Goal: Transaction & Acquisition: Book appointment/travel/reservation

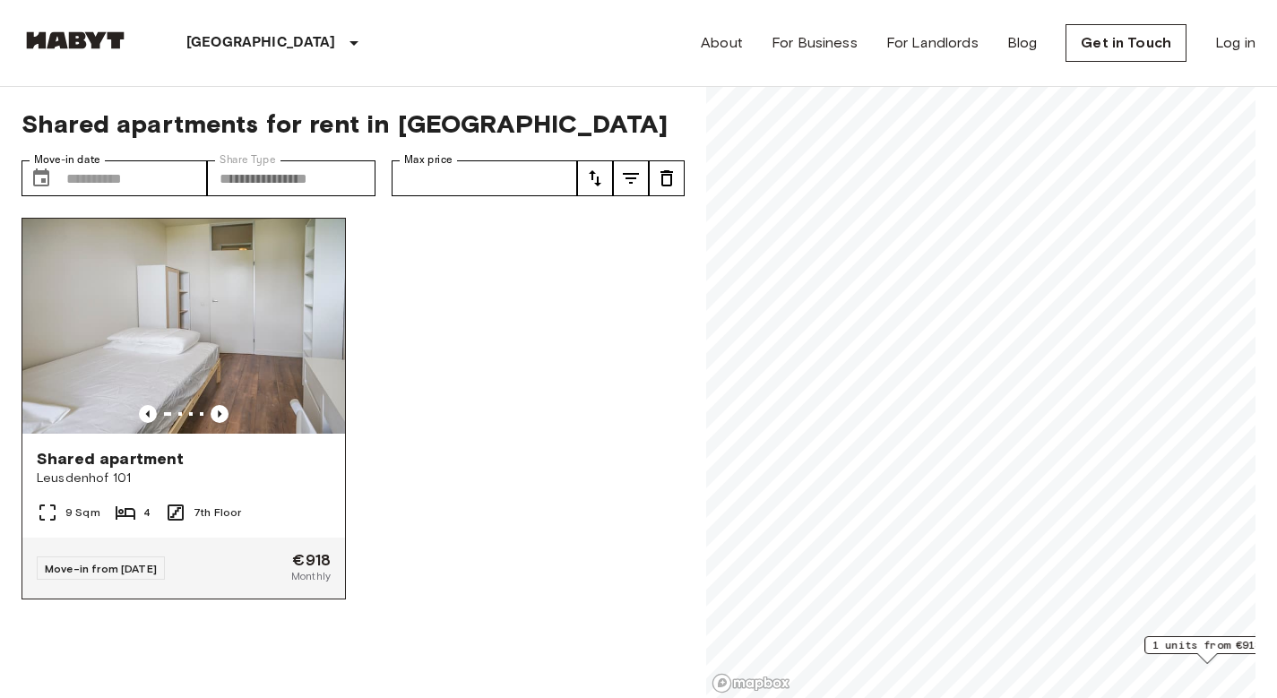
click at [273, 450] on div "Shared apartment" at bounding box center [184, 459] width 294 height 22
click at [255, 301] on img at bounding box center [183, 326] width 323 height 215
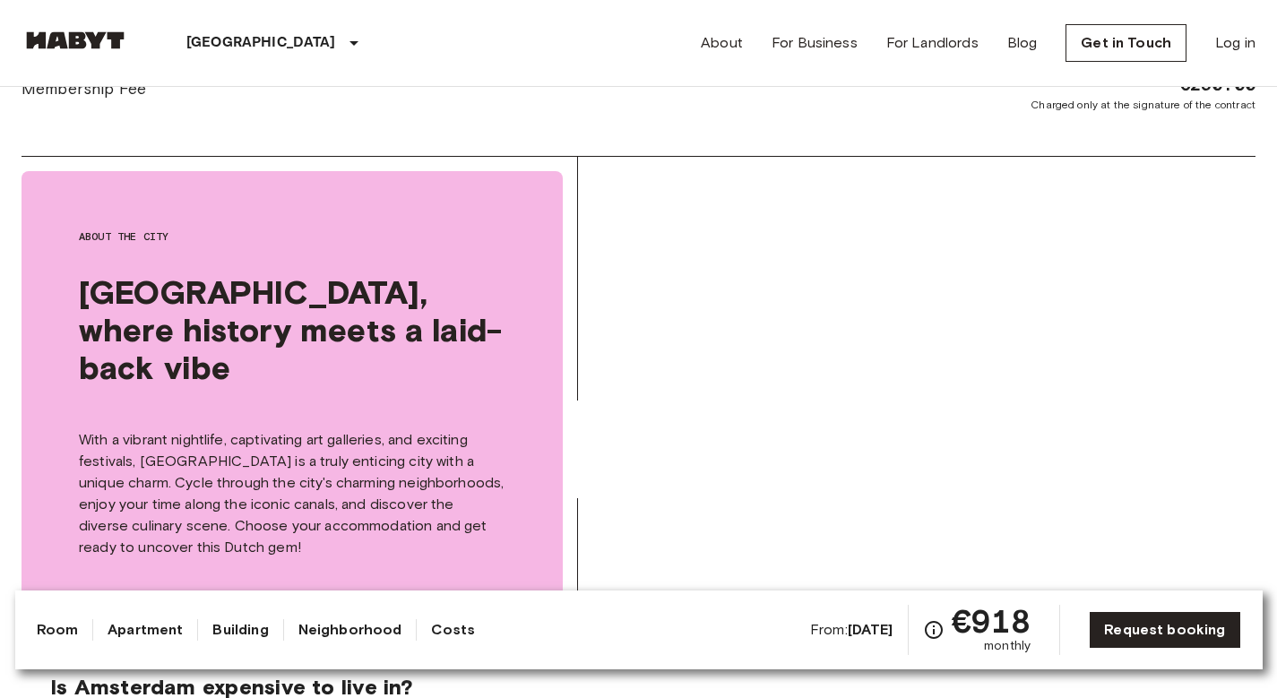
scroll to position [1116, 0]
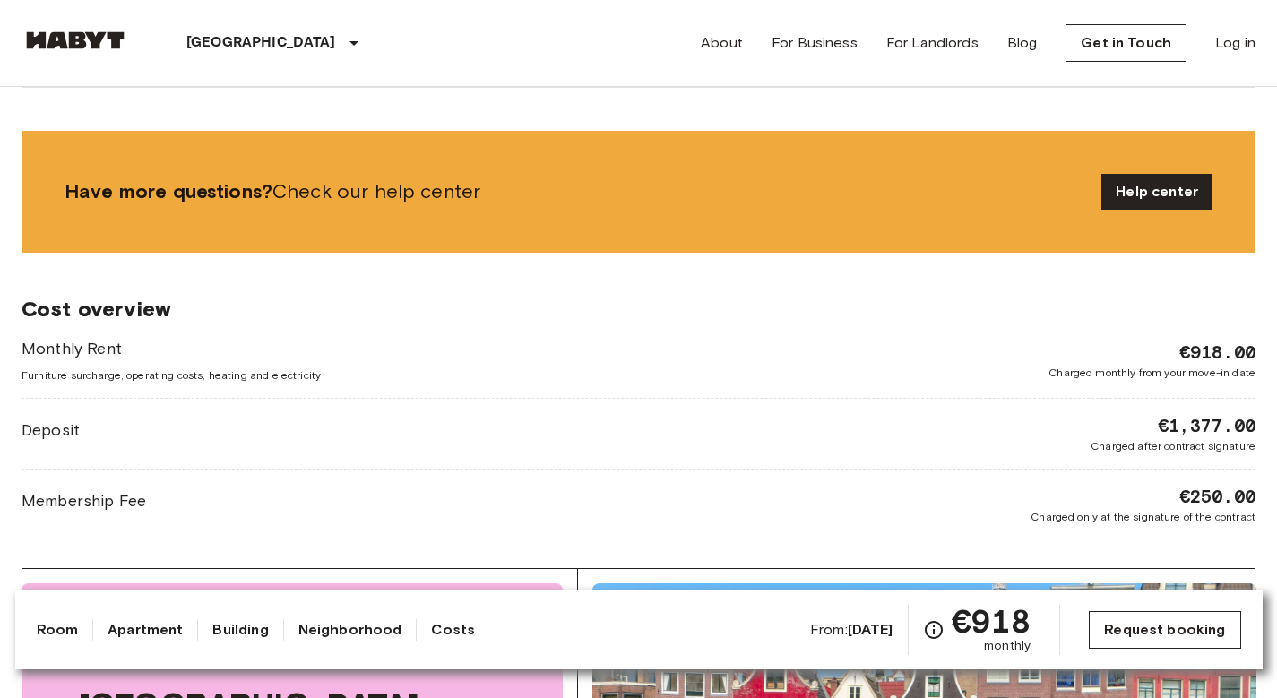
click at [1174, 635] on link "Request booking" at bounding box center [1164, 630] width 151 height 38
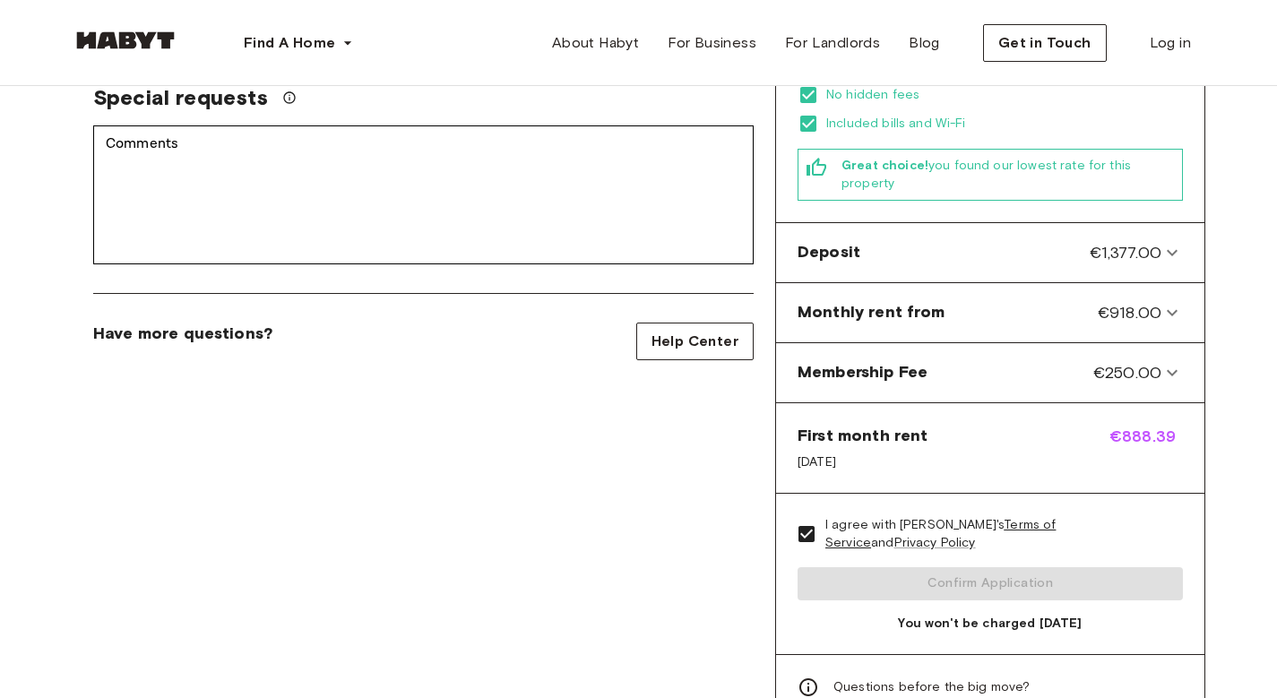
scroll to position [582, 0]
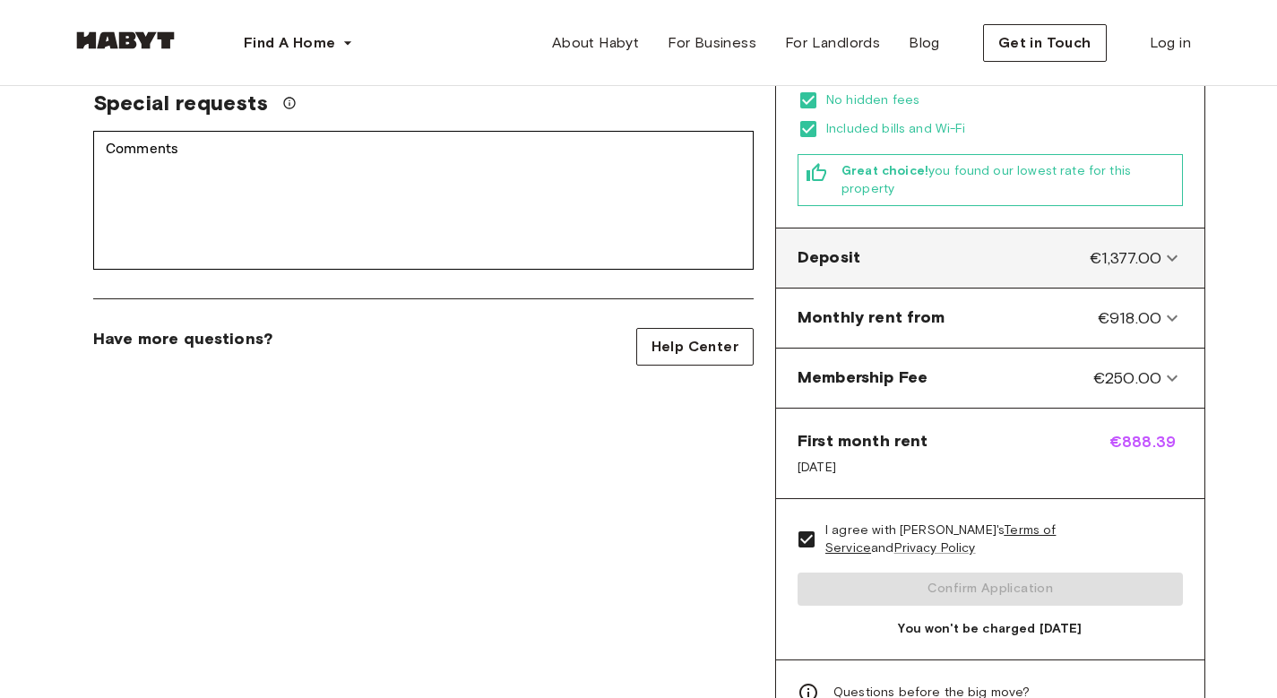
click at [1169, 247] on icon at bounding box center [1172, 258] width 22 height 22
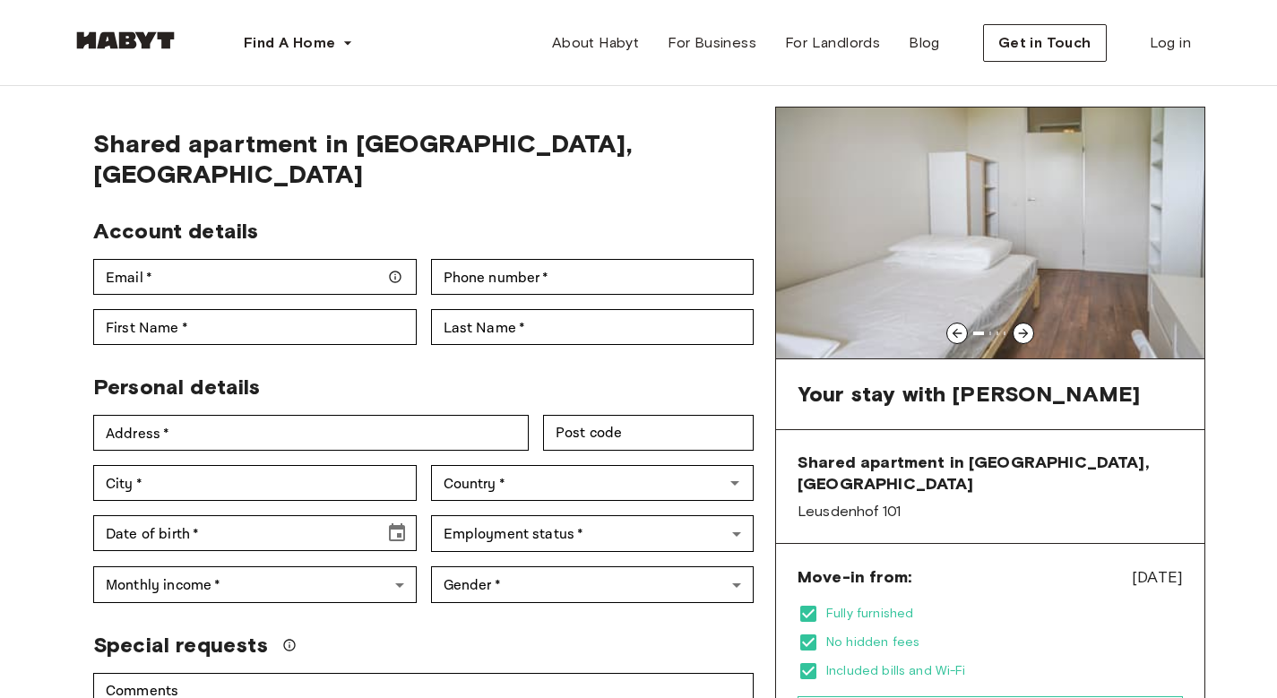
scroll to position [38, 0]
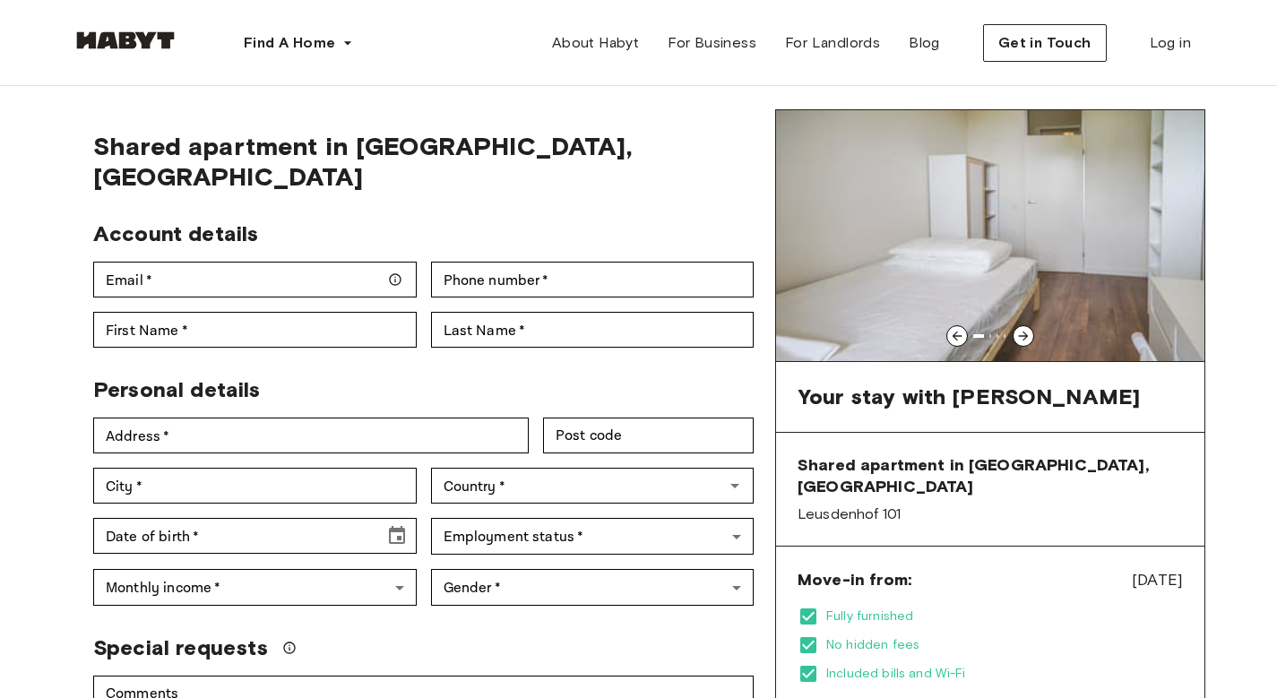
click at [1022, 335] on icon at bounding box center [1023, 336] width 14 height 14
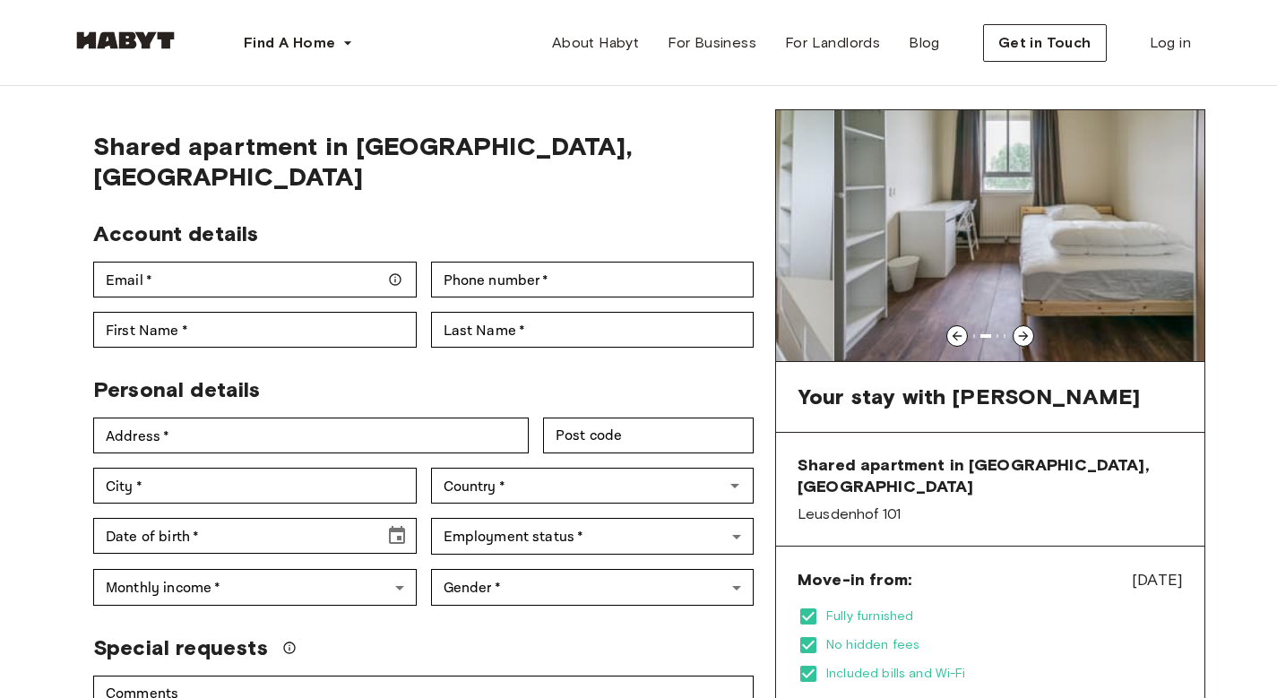
click at [1022, 335] on icon at bounding box center [1023, 336] width 14 height 14
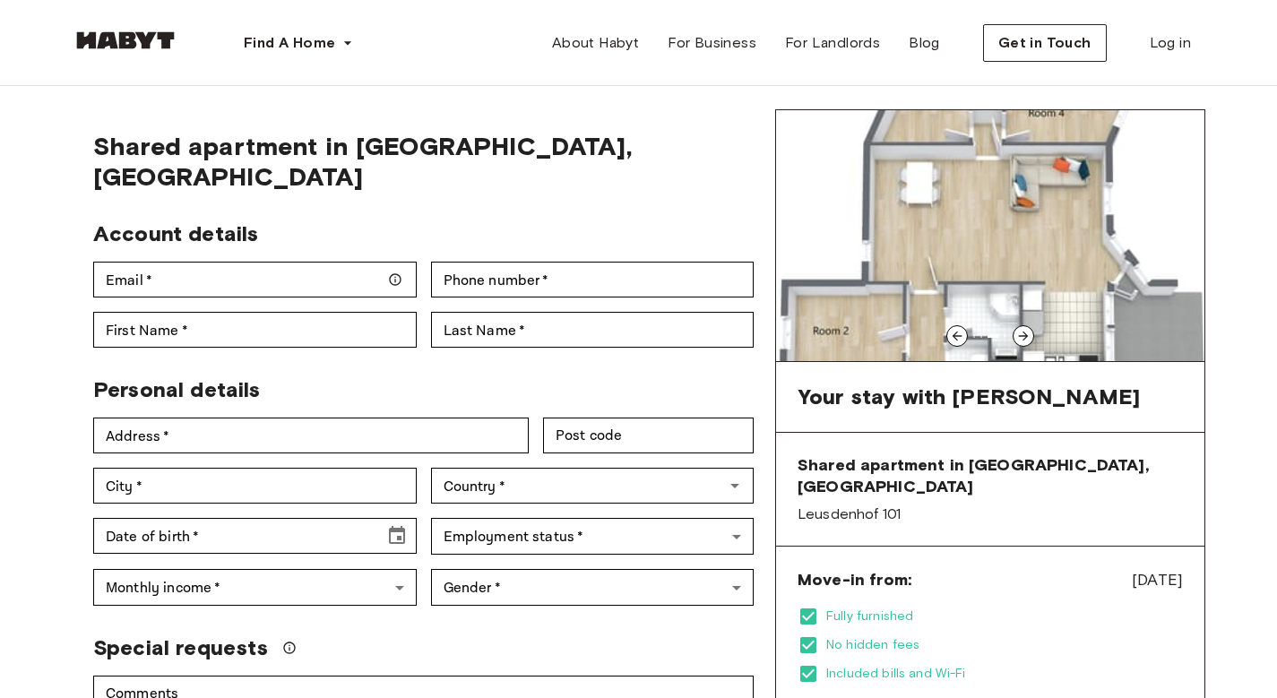
click at [1022, 335] on icon at bounding box center [1024, 337] width 10 height 10
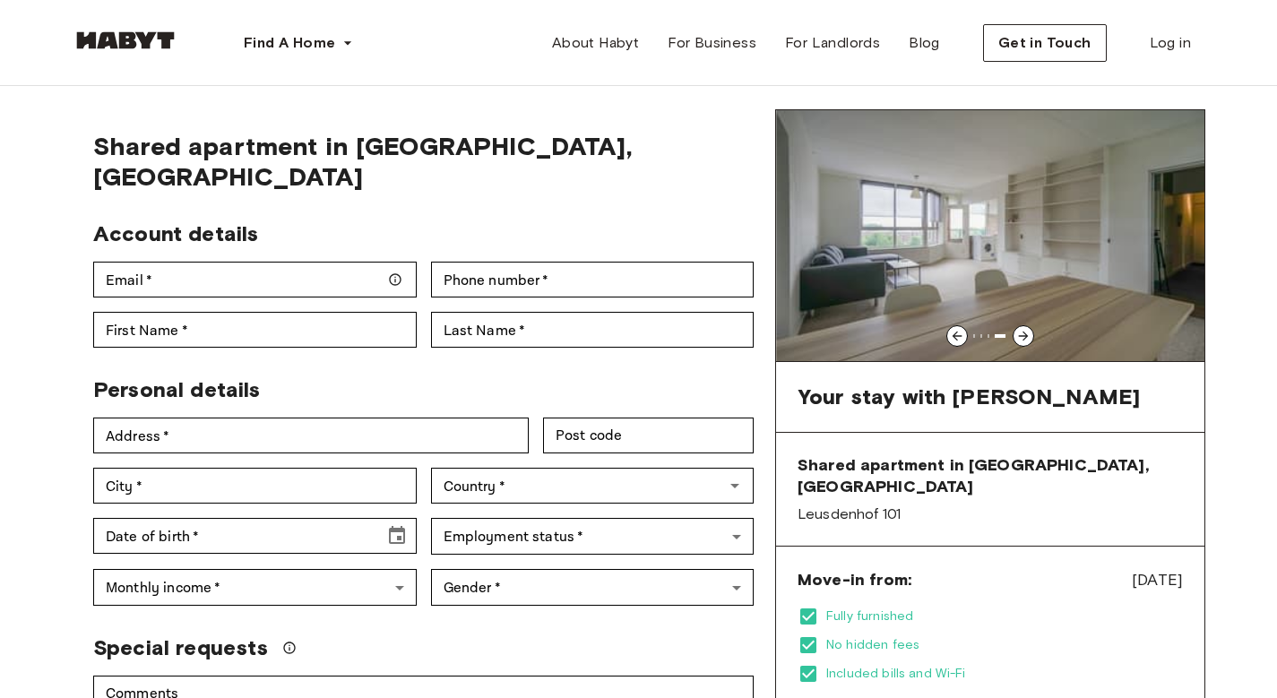
click at [1022, 336] on icon at bounding box center [1024, 337] width 10 height 10
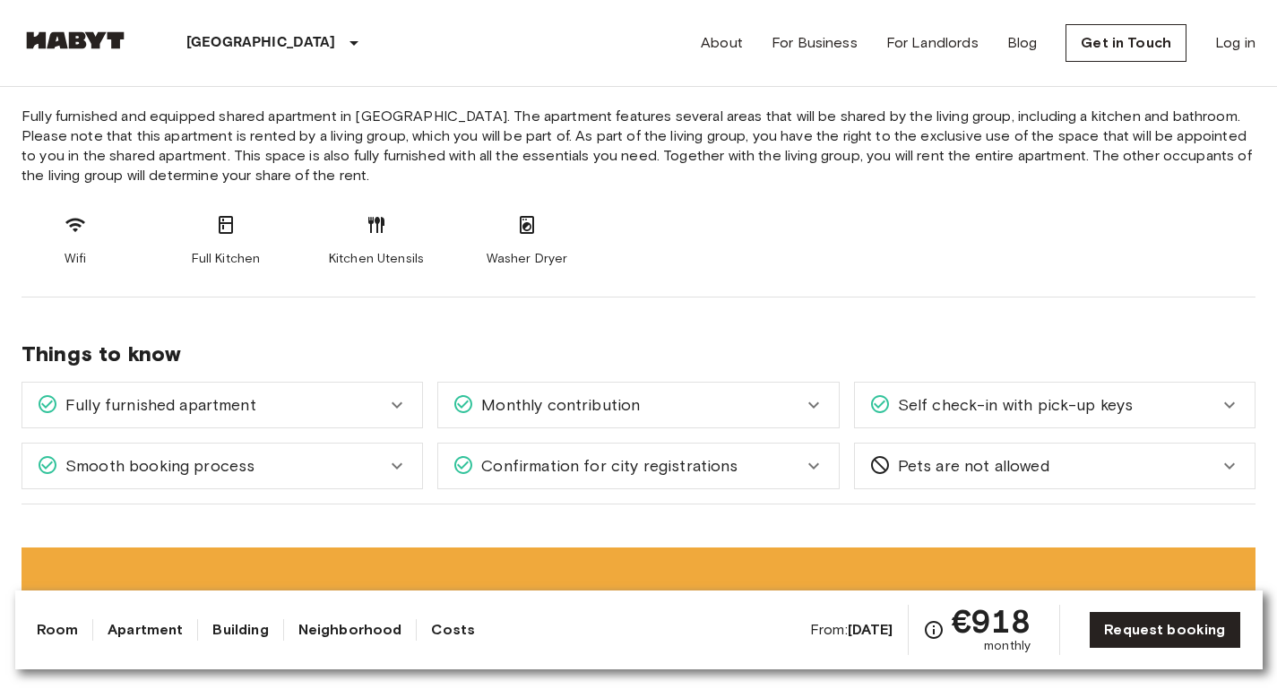
scroll to position [766, 0]
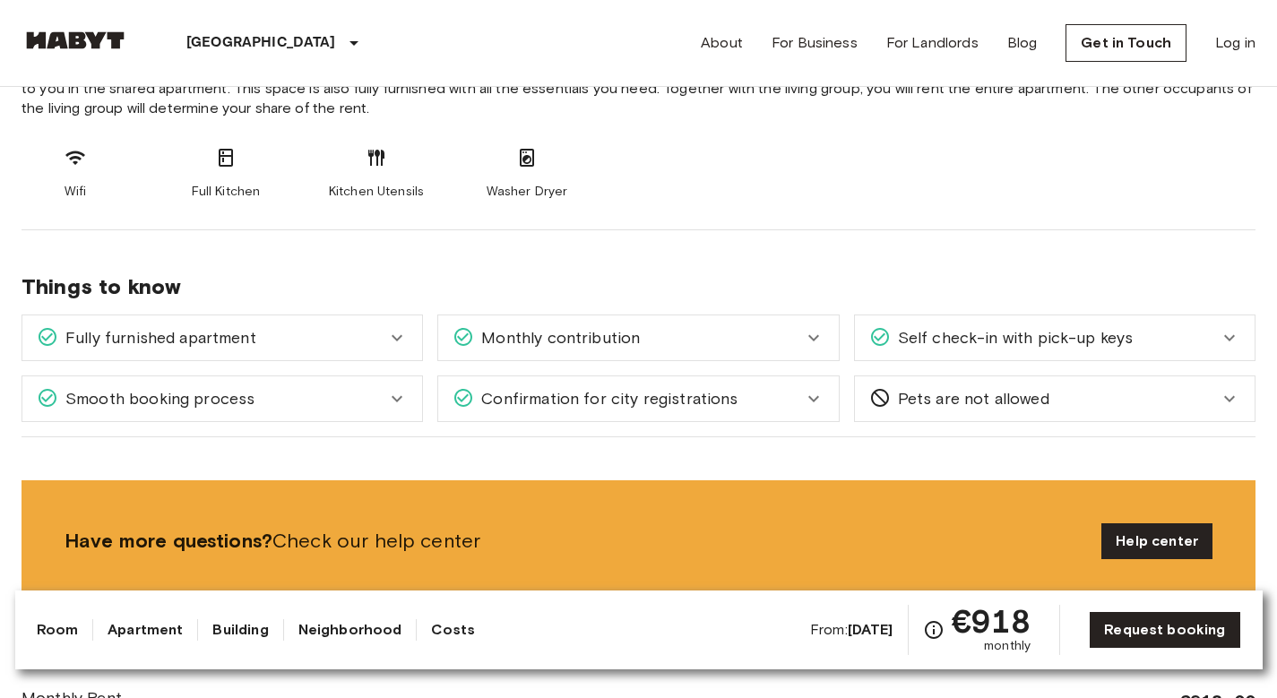
click at [671, 332] on div "Monthly contribution" at bounding box center [627, 337] width 349 height 23
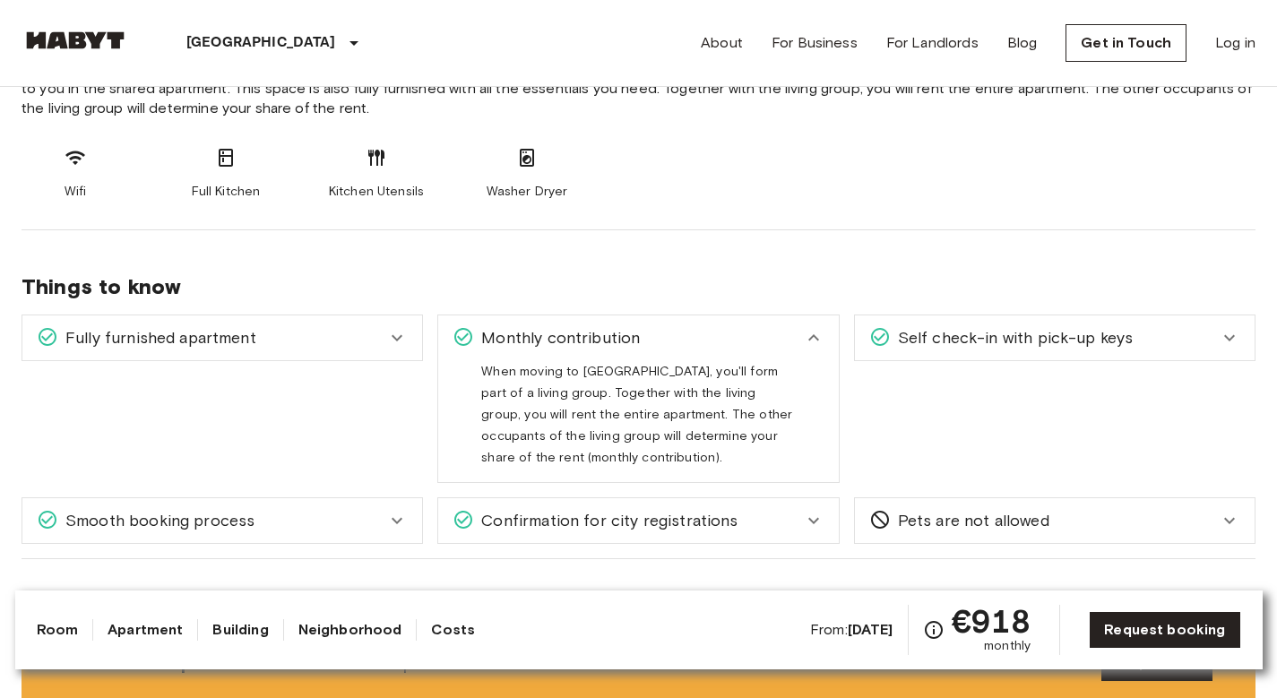
click at [674, 334] on div "Monthly contribution" at bounding box center [627, 337] width 349 height 23
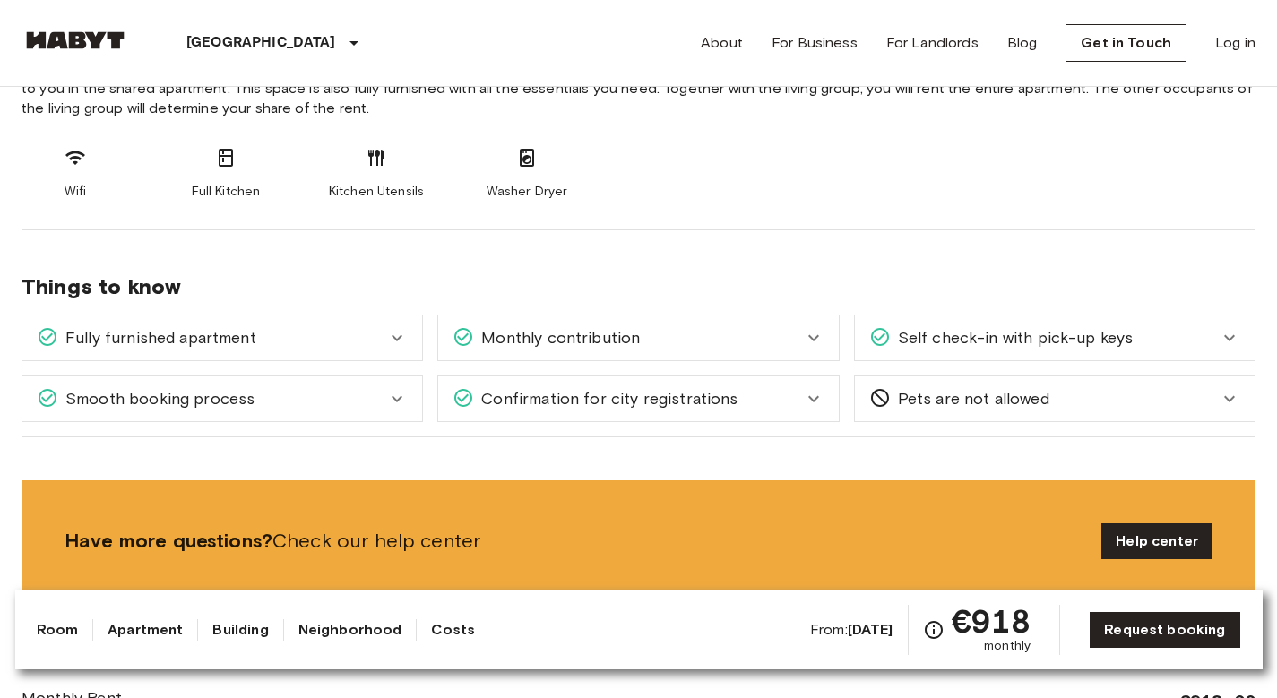
scroll to position [774, 0]
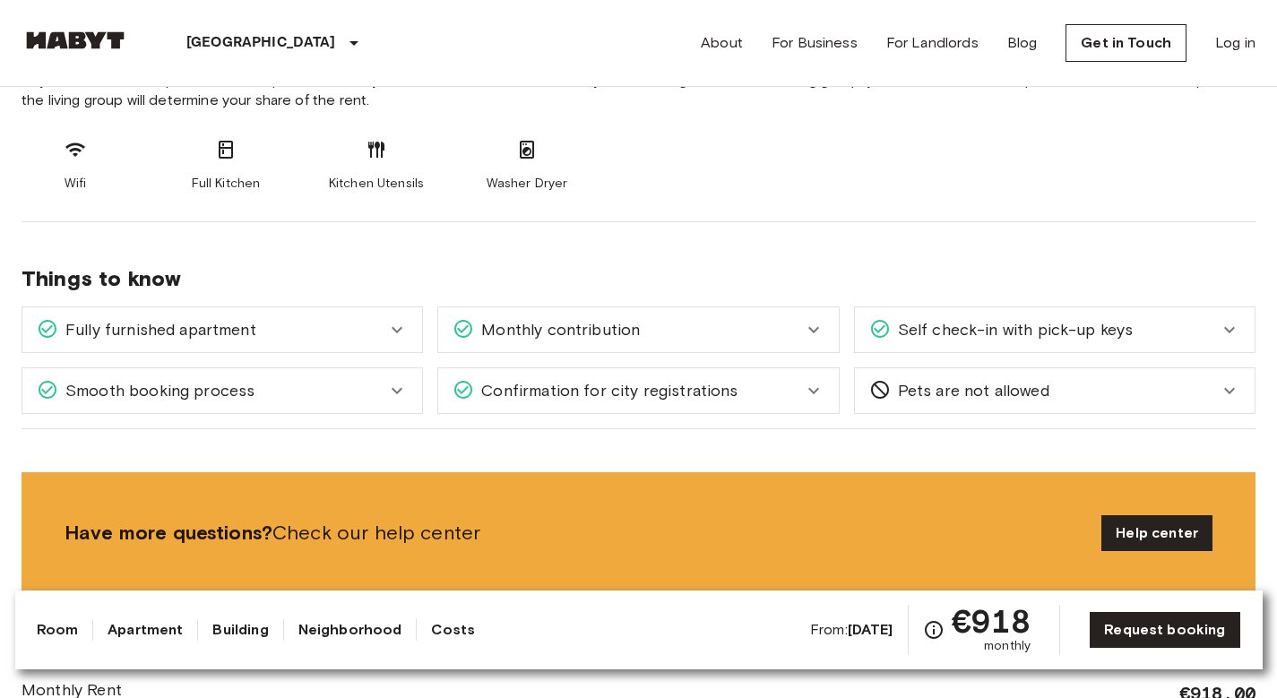
click at [956, 328] on span "Self check-in with pick-up keys" at bounding box center [1012, 329] width 243 height 23
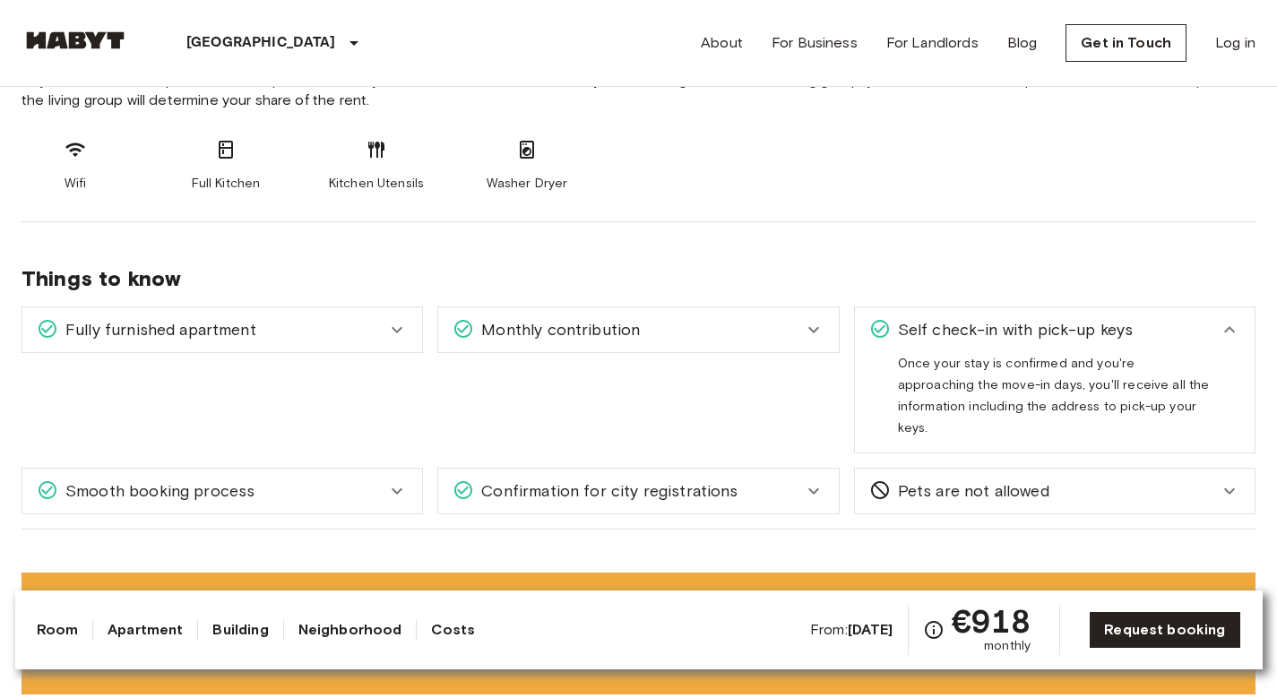
click at [1165, 329] on div "Self check-in with pick-up keys" at bounding box center [1043, 329] width 349 height 23
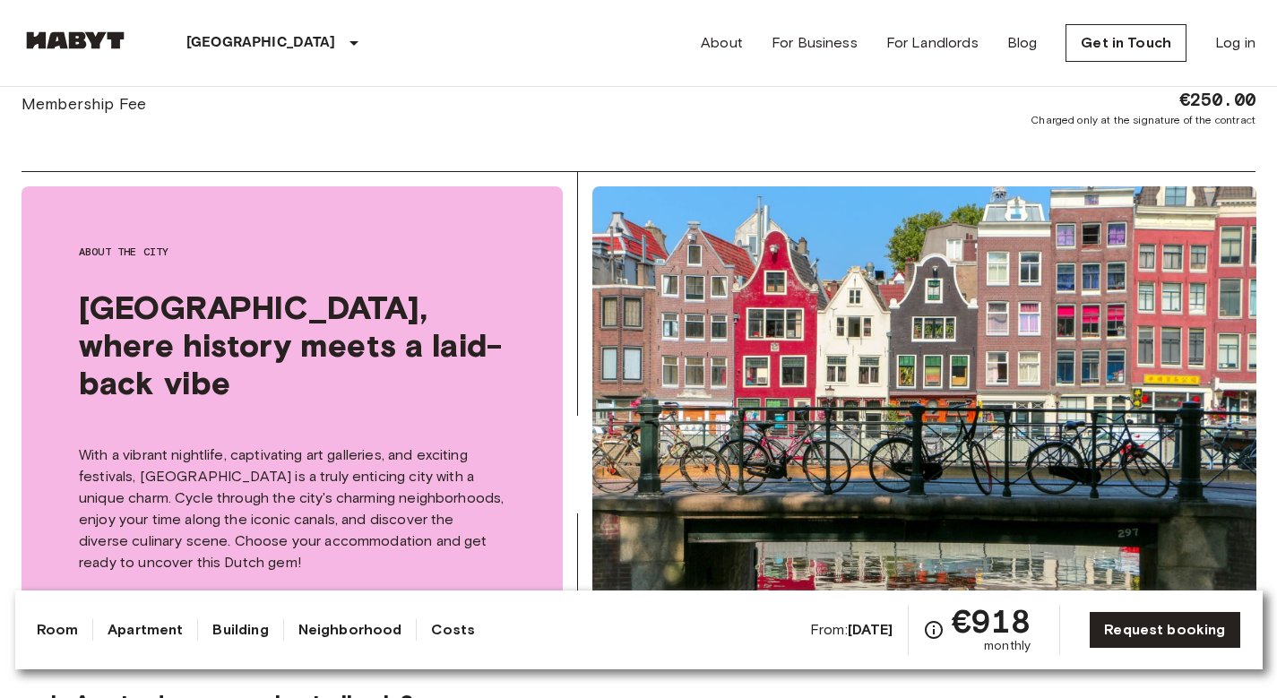
scroll to position [1515, 0]
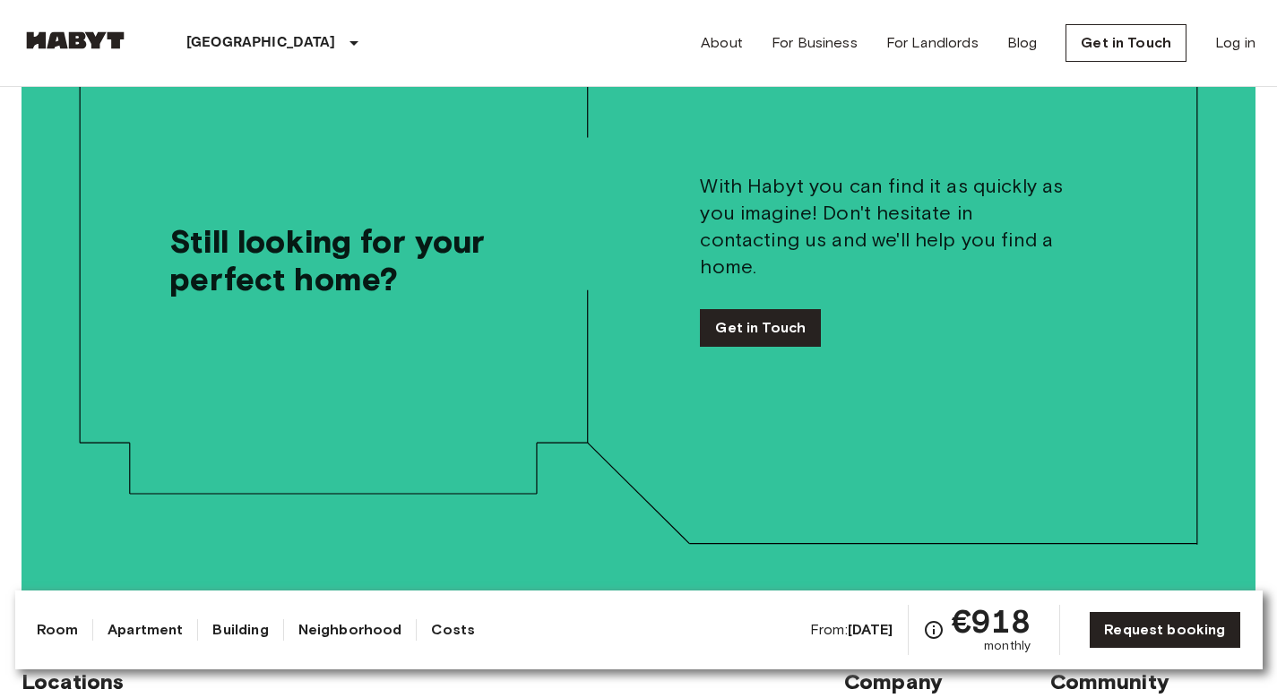
click at [129, 626] on link "Apartment" at bounding box center [145, 630] width 75 height 22
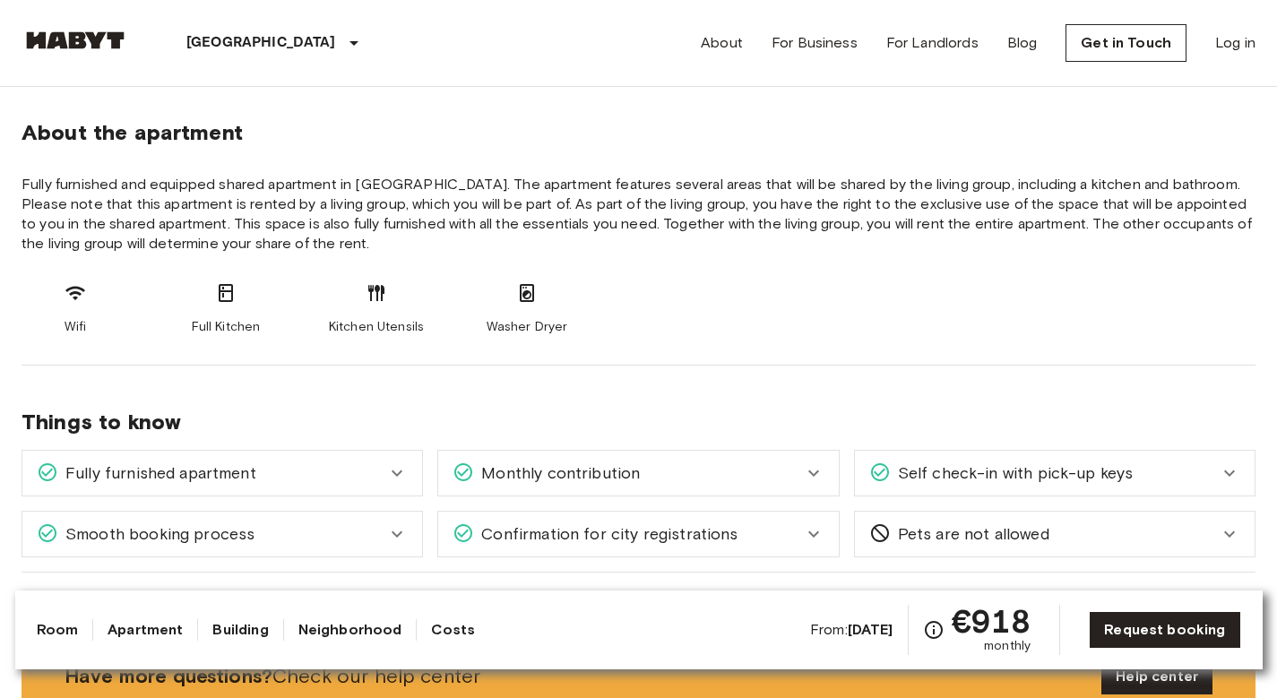
scroll to position [621, 0]
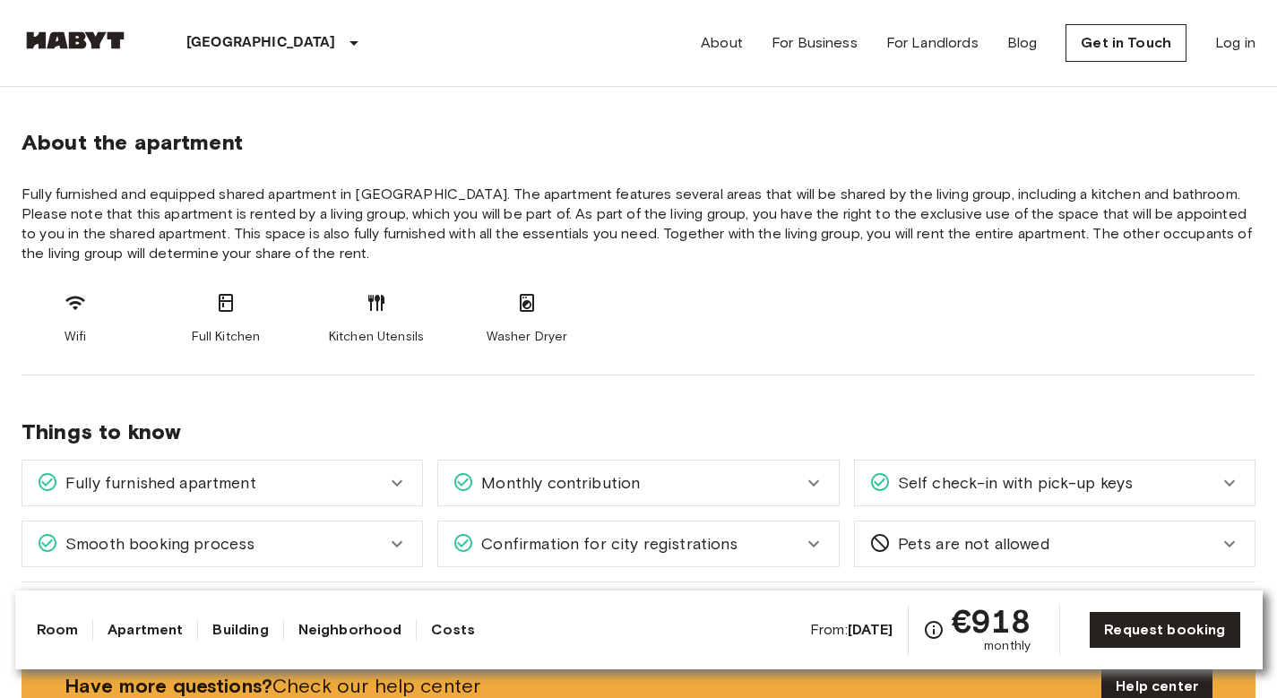
click at [220, 633] on link "Building" at bounding box center [240, 630] width 56 height 22
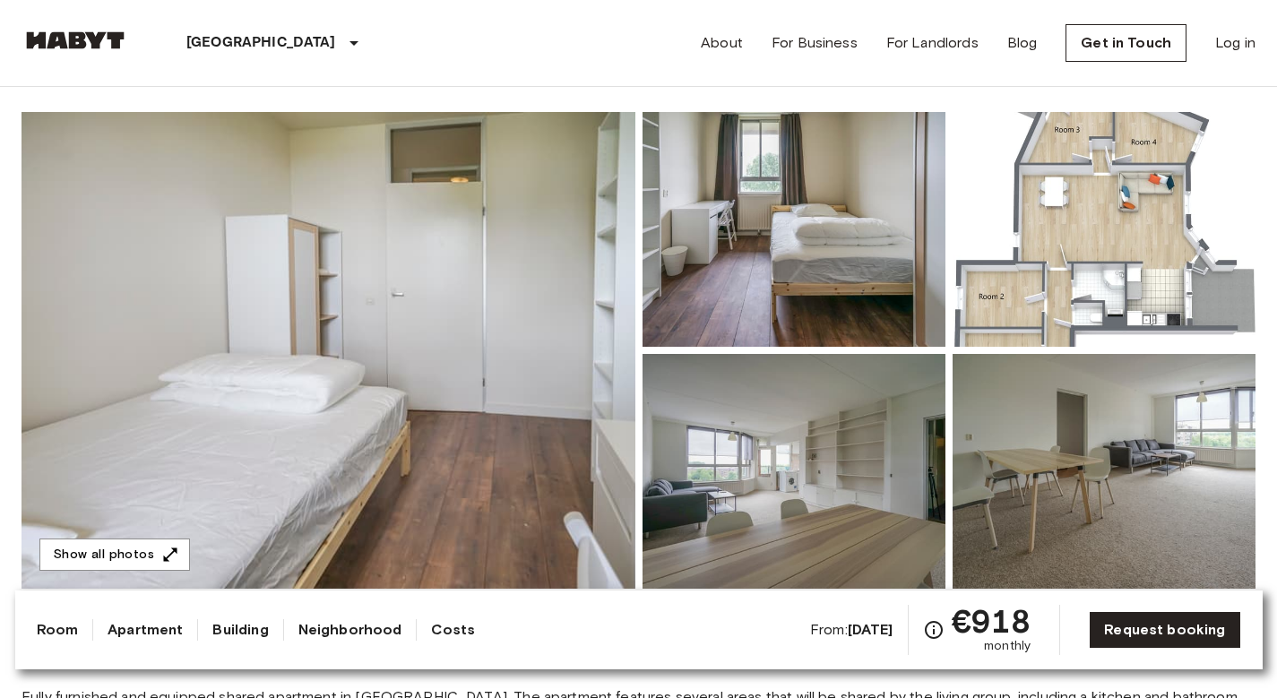
scroll to position [0, 0]
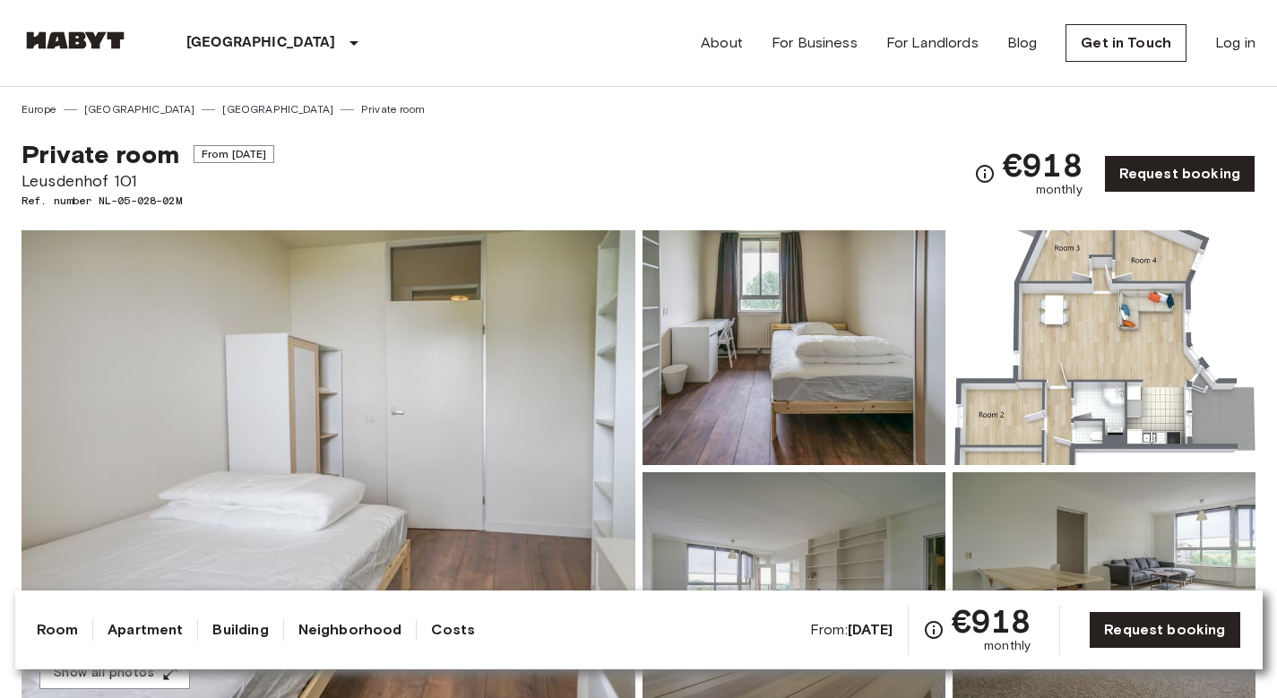
click at [315, 622] on link "Neighborhood" at bounding box center [350, 630] width 104 height 22
click at [52, 633] on link "Room" at bounding box center [58, 630] width 42 height 22
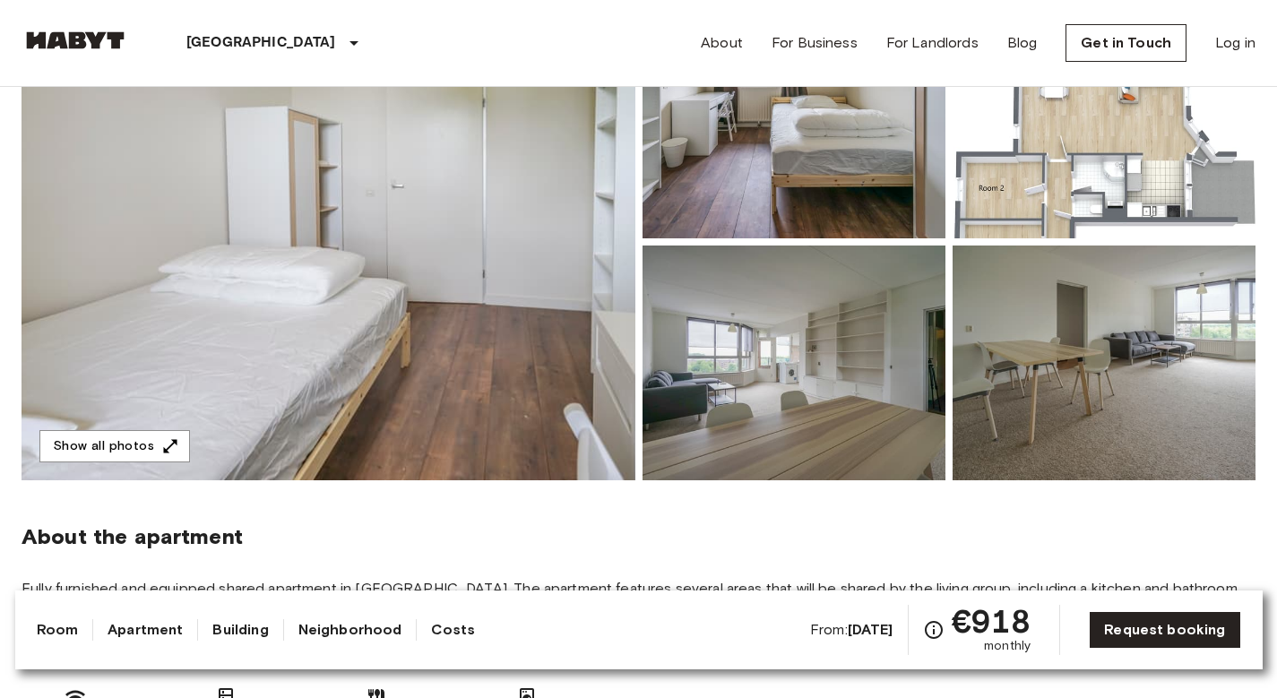
scroll to position [215, 0]
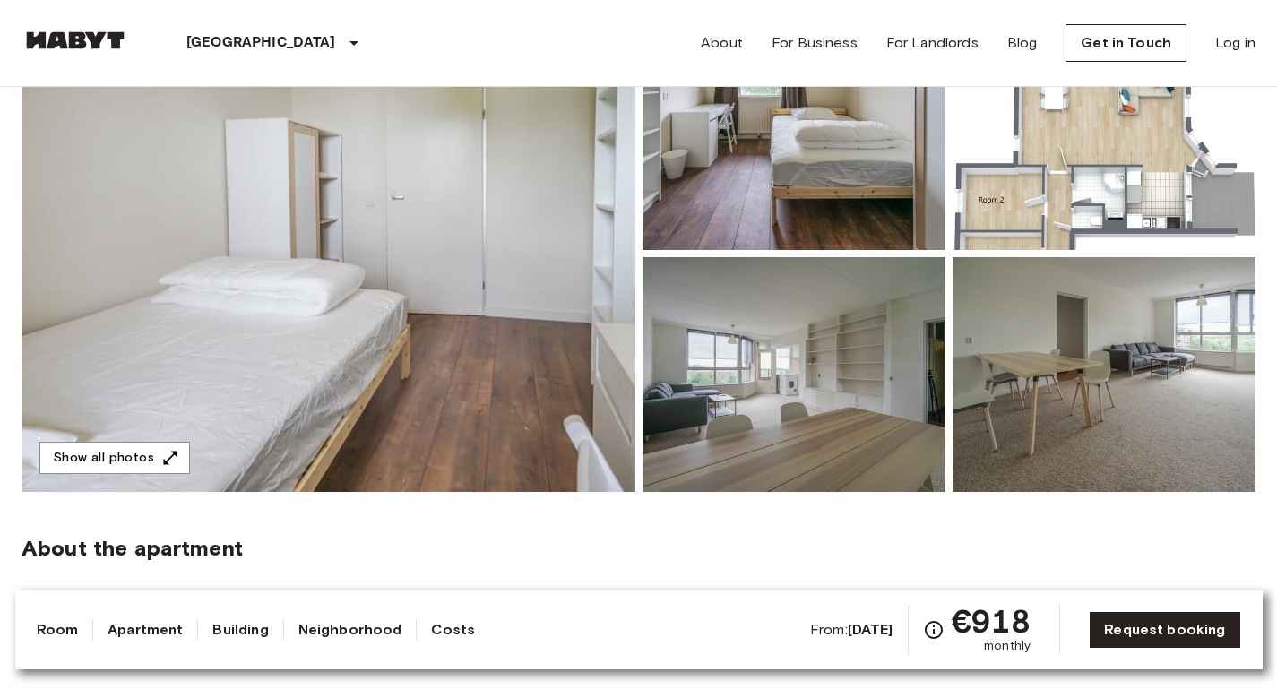
click at [1142, 132] on img at bounding box center [1104, 132] width 303 height 235
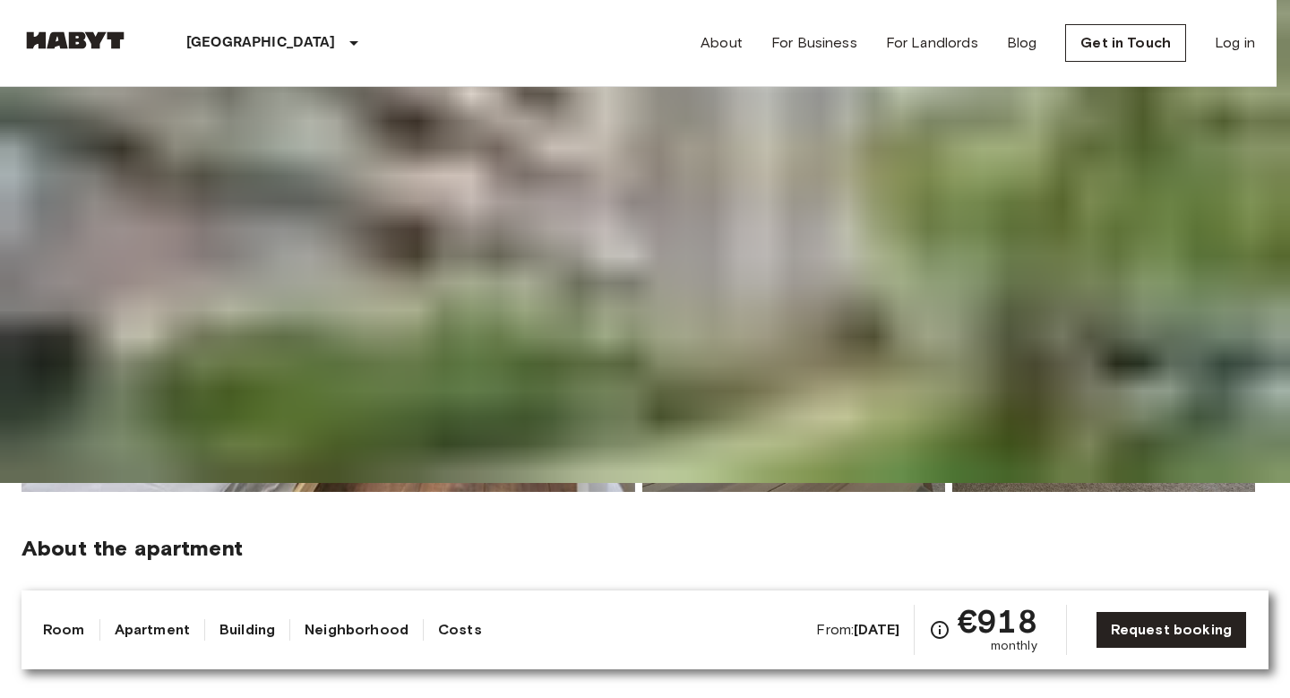
drag, startPoint x: 685, startPoint y: 414, endPoint x: 728, endPoint y: 204, distance: 214.1
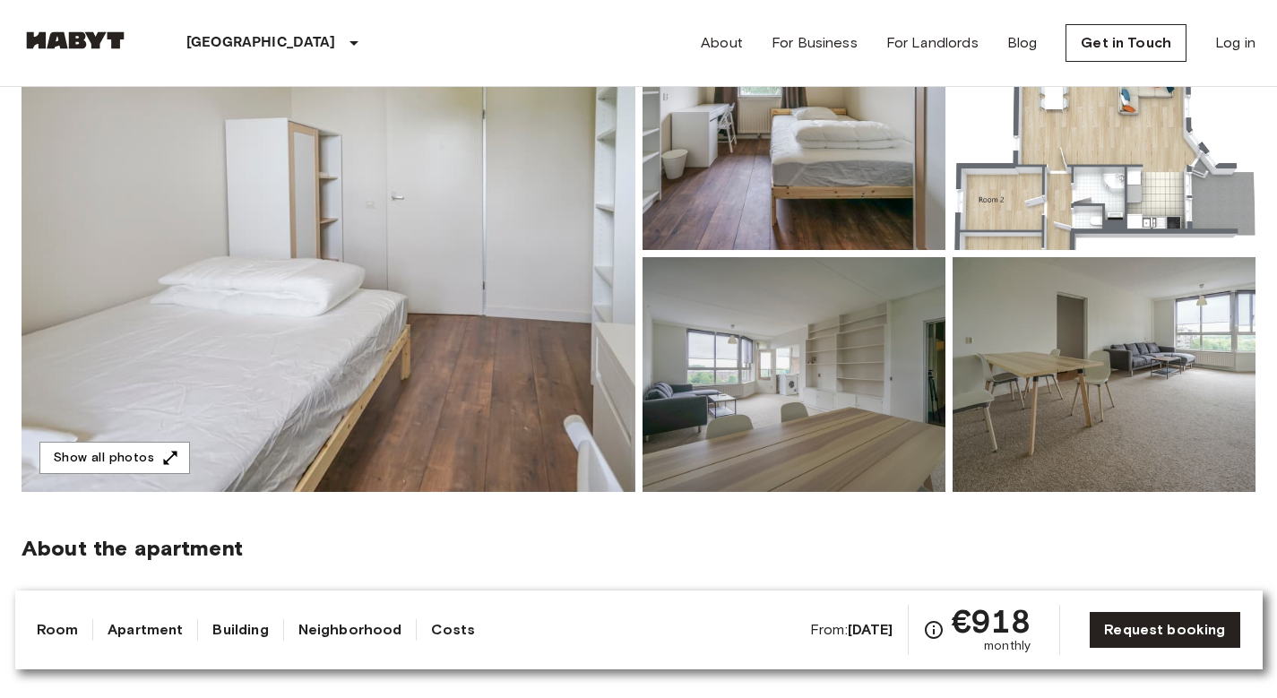
click at [780, 522] on section "About the apartment Fully furnished and equipped shared apartment in Amsterdam.…" at bounding box center [639, 636] width 1234 height 289
click at [779, 419] on img at bounding box center [794, 374] width 303 height 235
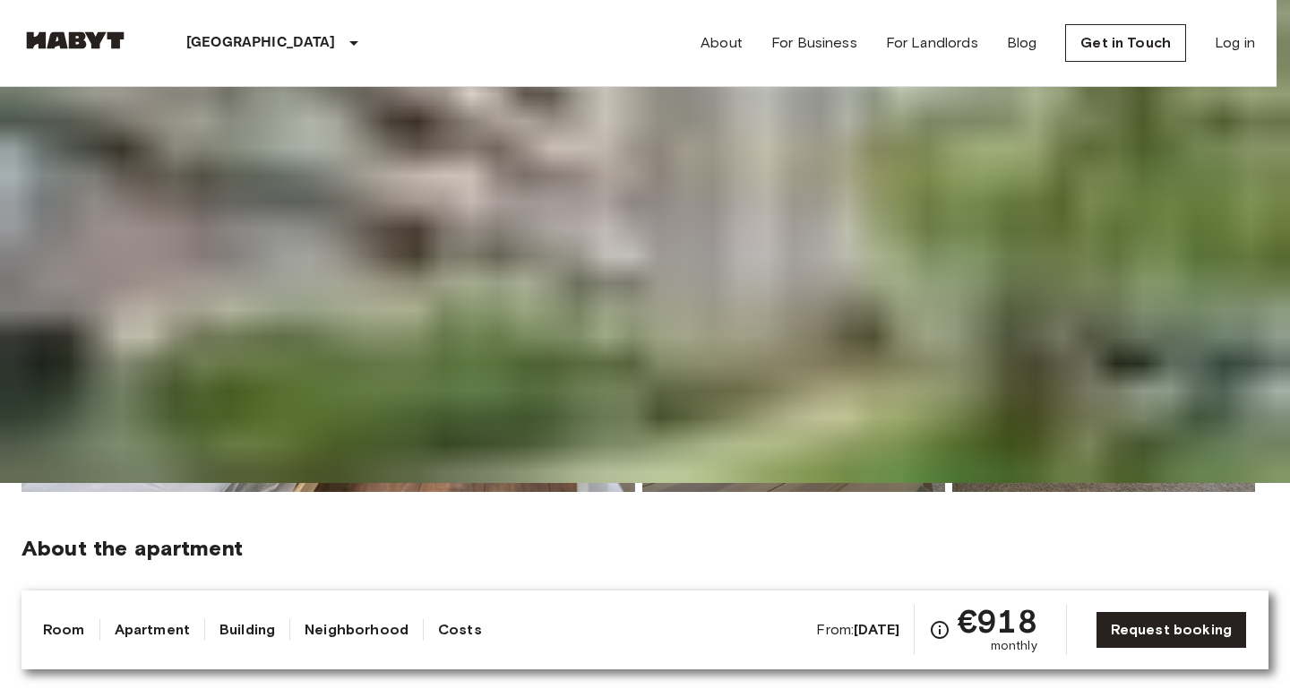
click at [962, 483] on img at bounding box center [645, 134] width 1290 height 698
click at [949, 483] on img at bounding box center [645, 134] width 1290 height 698
click at [1088, 483] on img at bounding box center [645, 134] width 1290 height 698
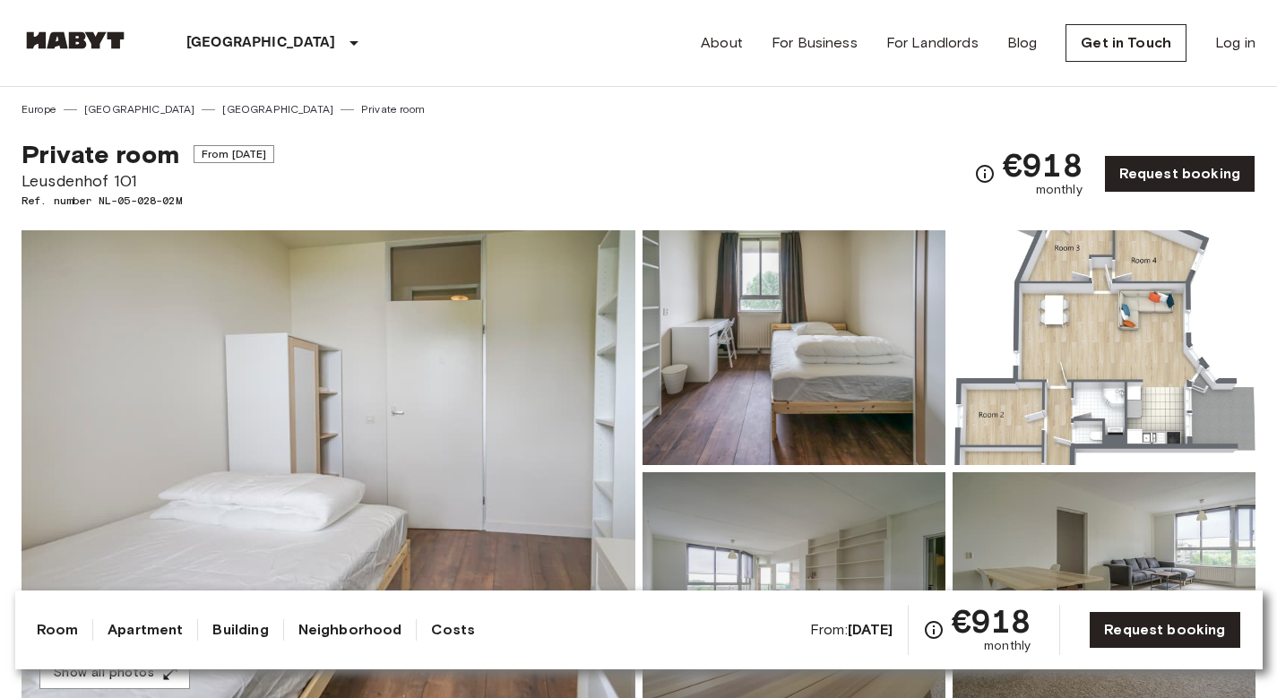
scroll to position [30, 0]
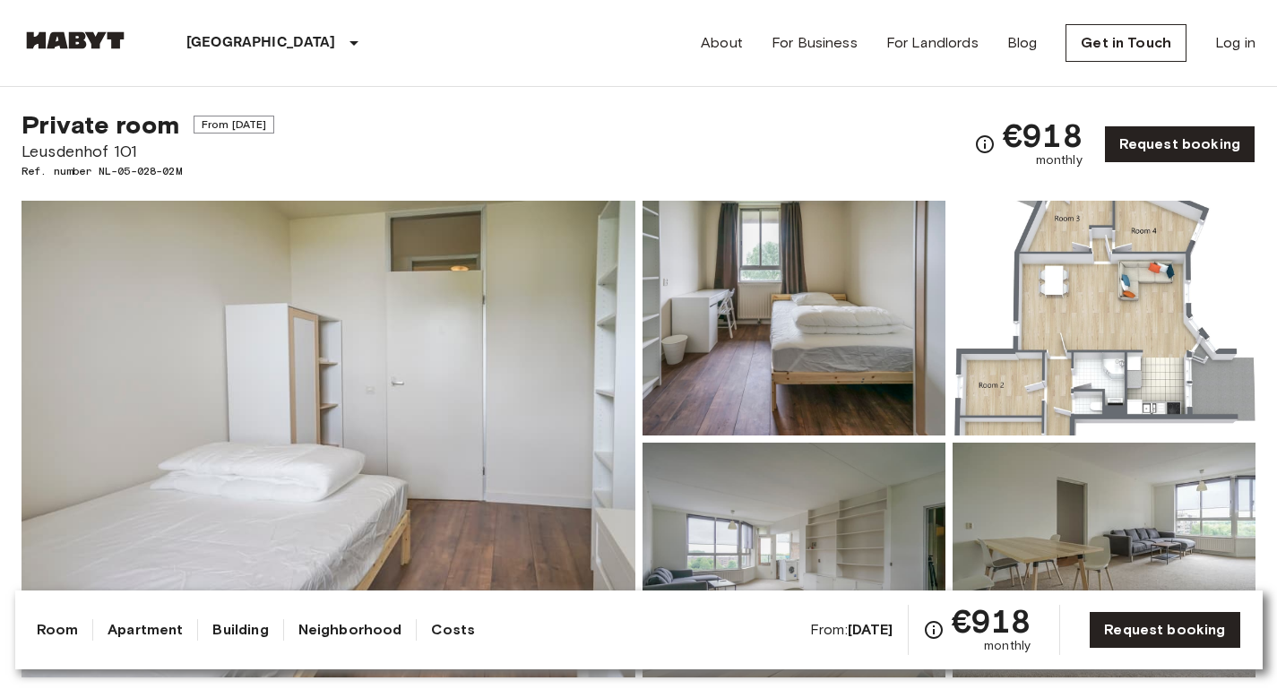
click at [124, 153] on span "Leusdenhof 101" at bounding box center [148, 151] width 253 height 23
click at [128, 127] on span "Private room" at bounding box center [101, 124] width 158 height 30
click at [988, 146] on icon "Check cost overview for full price breakdown. Please note that discounts apply …" at bounding box center [985, 145] width 22 height 22
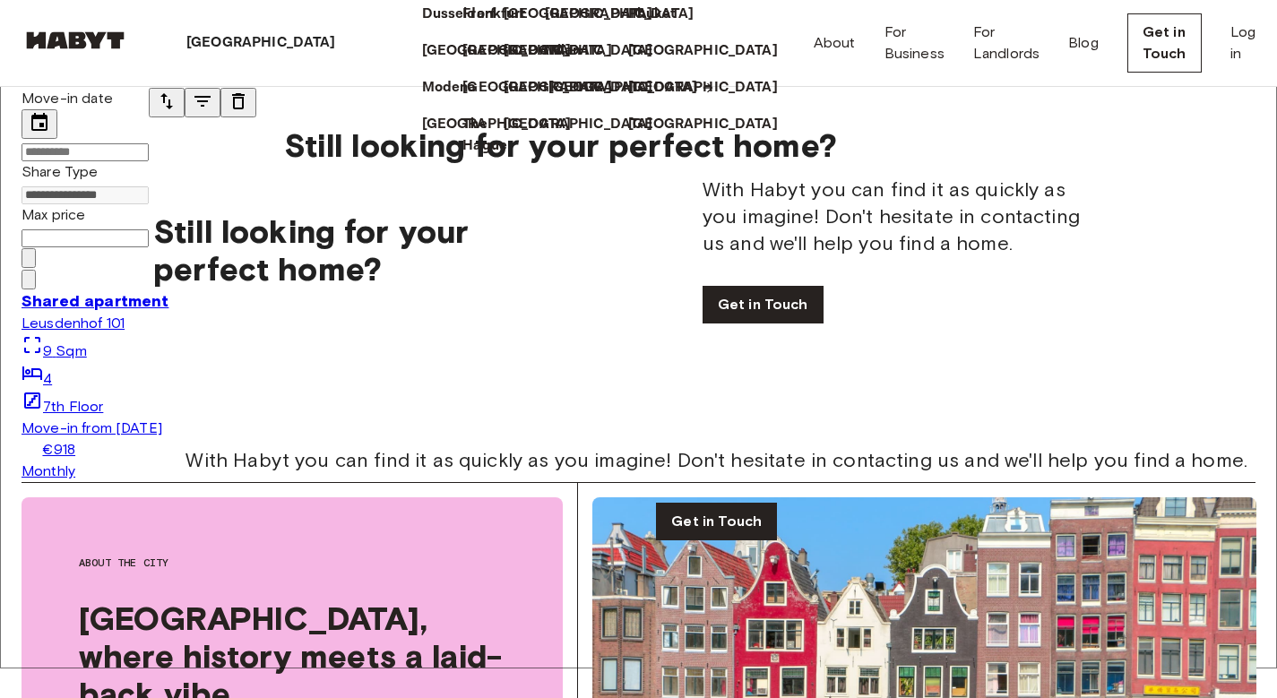
click at [548, 99] on p "[GEOGRAPHIC_DATA]" at bounding box center [623, 88] width 150 height 22
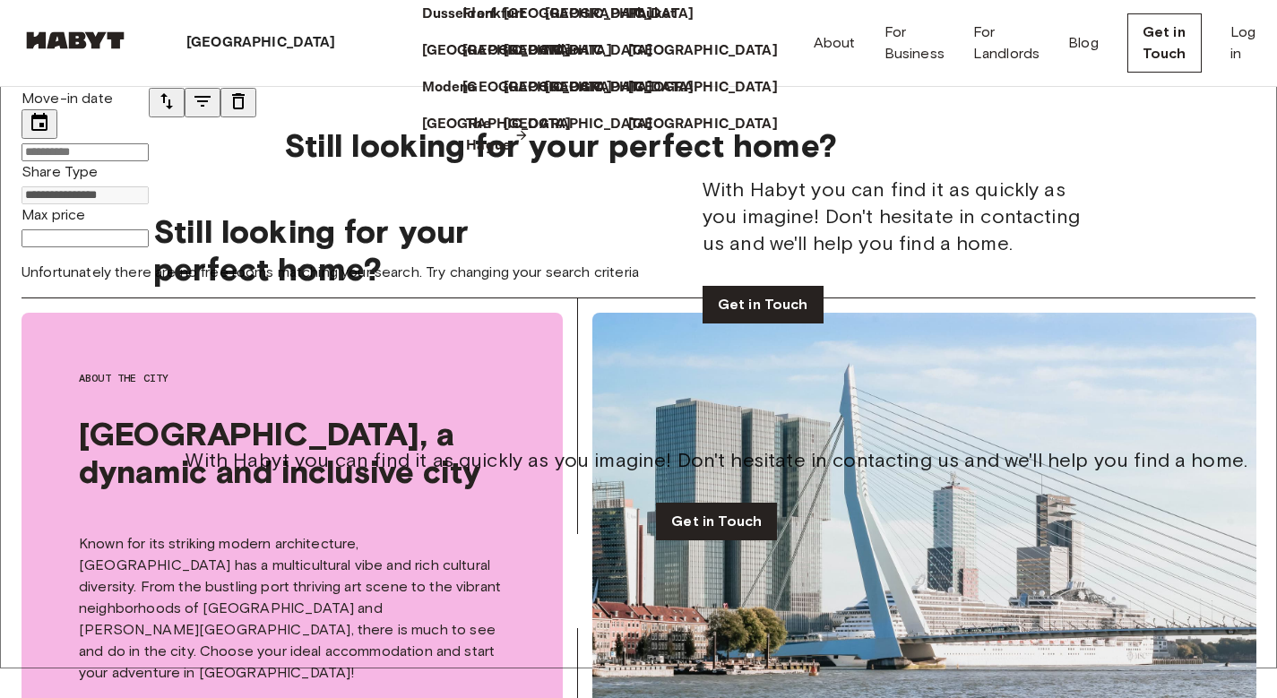
click at [466, 157] on p "The Hague" at bounding box center [488, 135] width 45 height 43
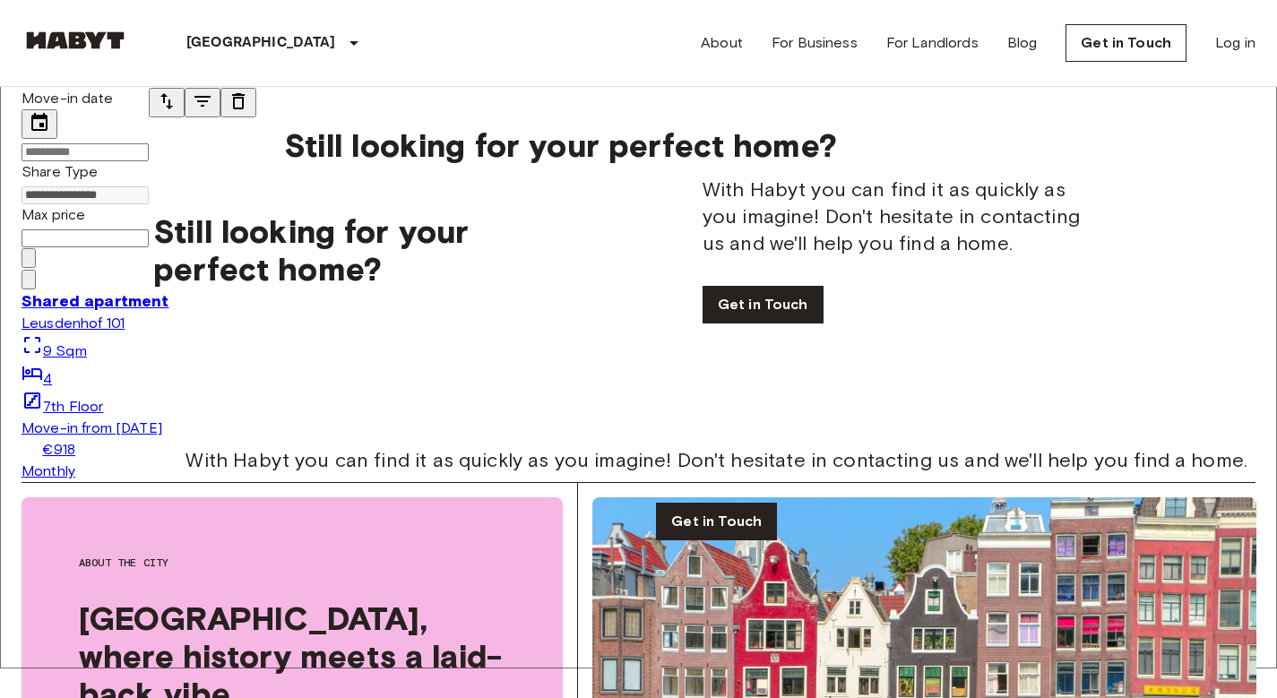
click at [29, 284] on icon "Previous image" at bounding box center [29, 284] width 0 height 0
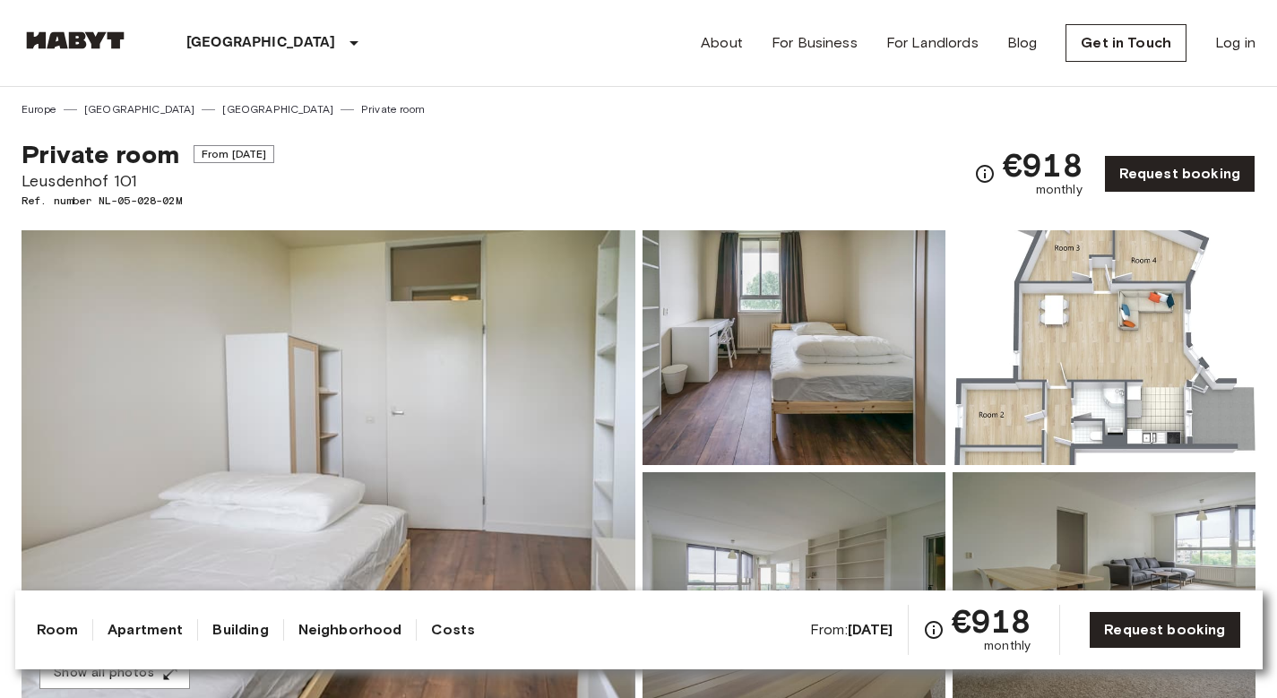
click at [764, 336] on img at bounding box center [794, 347] width 303 height 235
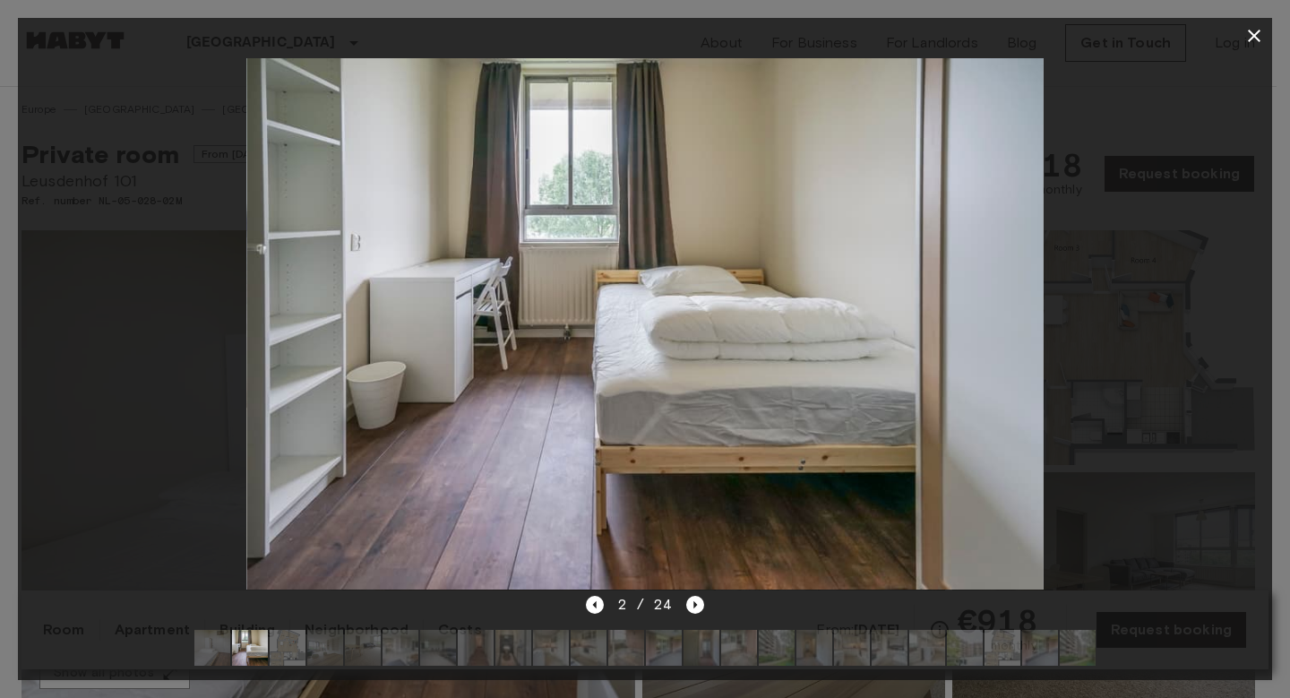
click at [1255, 30] on icon "button" at bounding box center [1255, 36] width 22 height 22
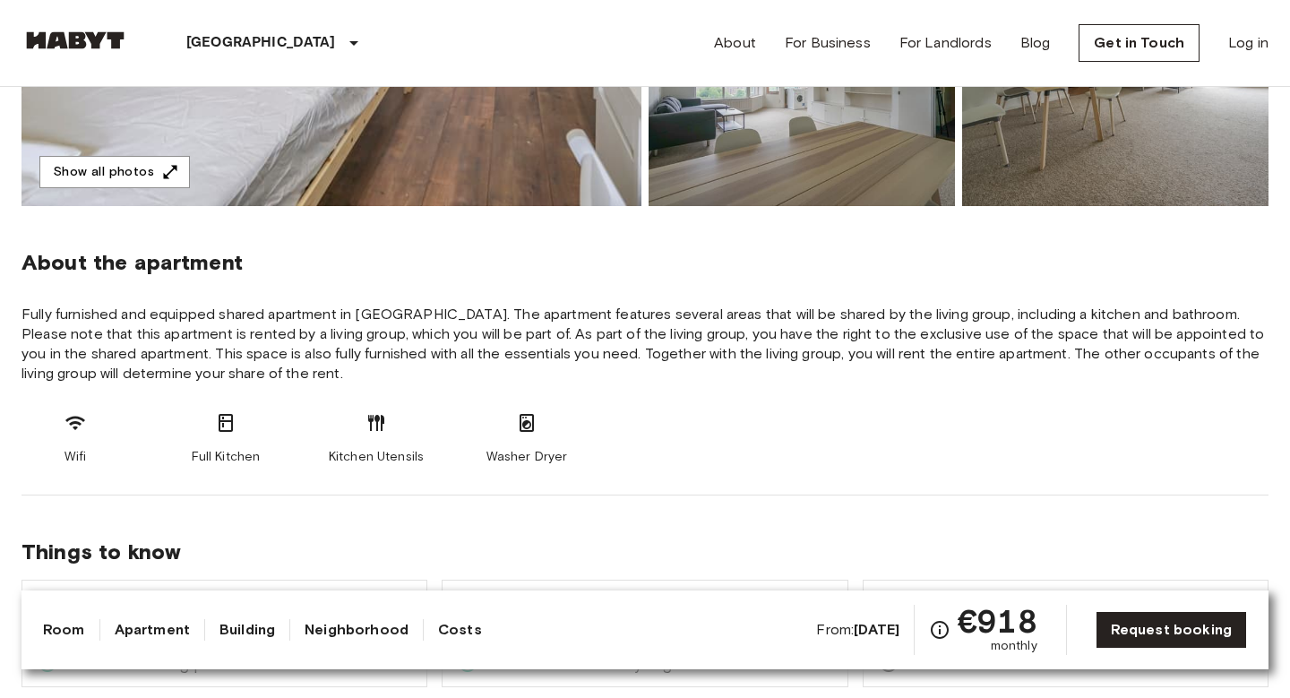
scroll to position [503, 0]
